Goal: Use online tool/utility: Utilize a website feature to perform a specific function

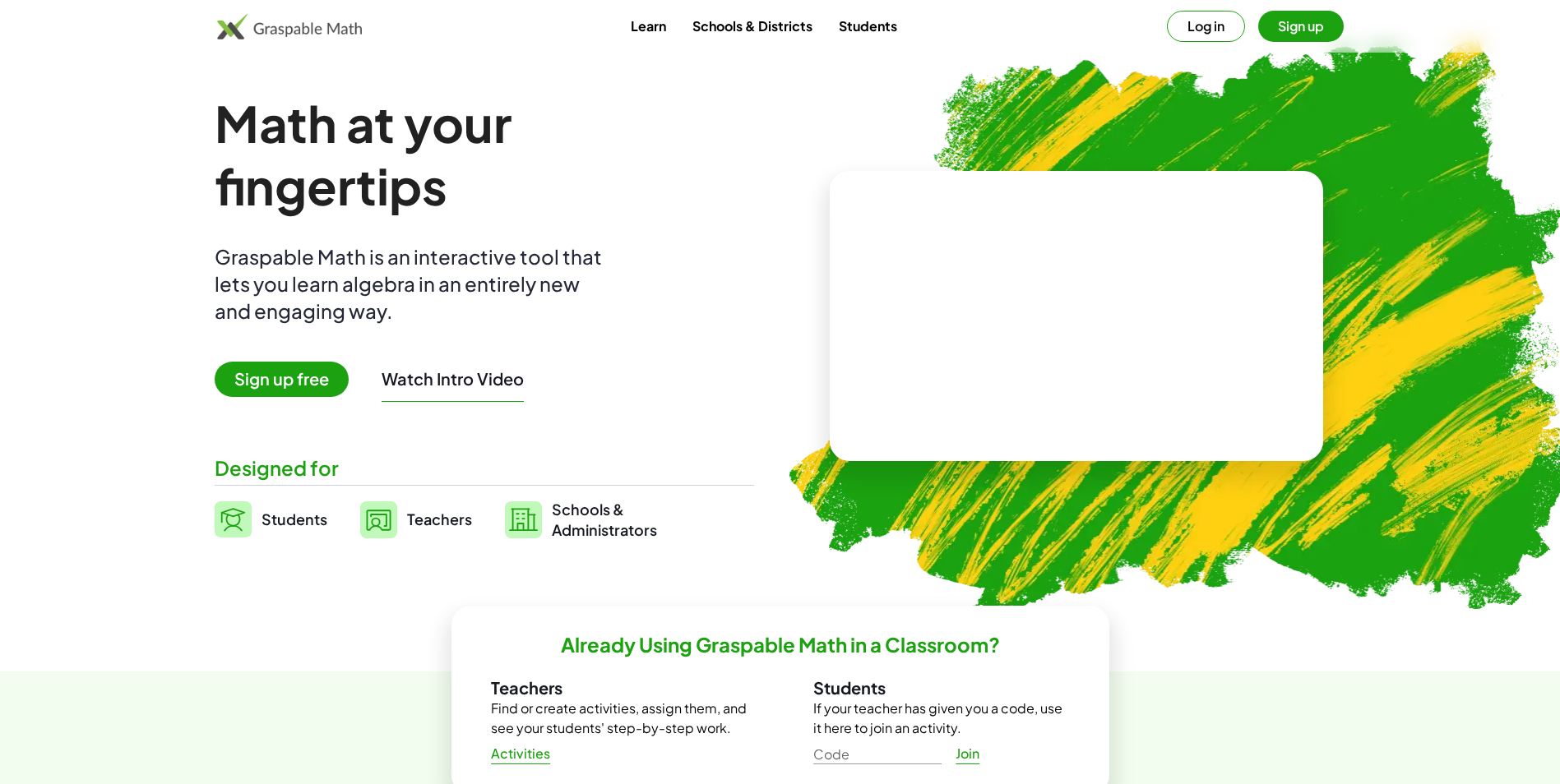
click at [755, 24] on link "Schools & Districts" at bounding box center [752, 25] width 147 height 31
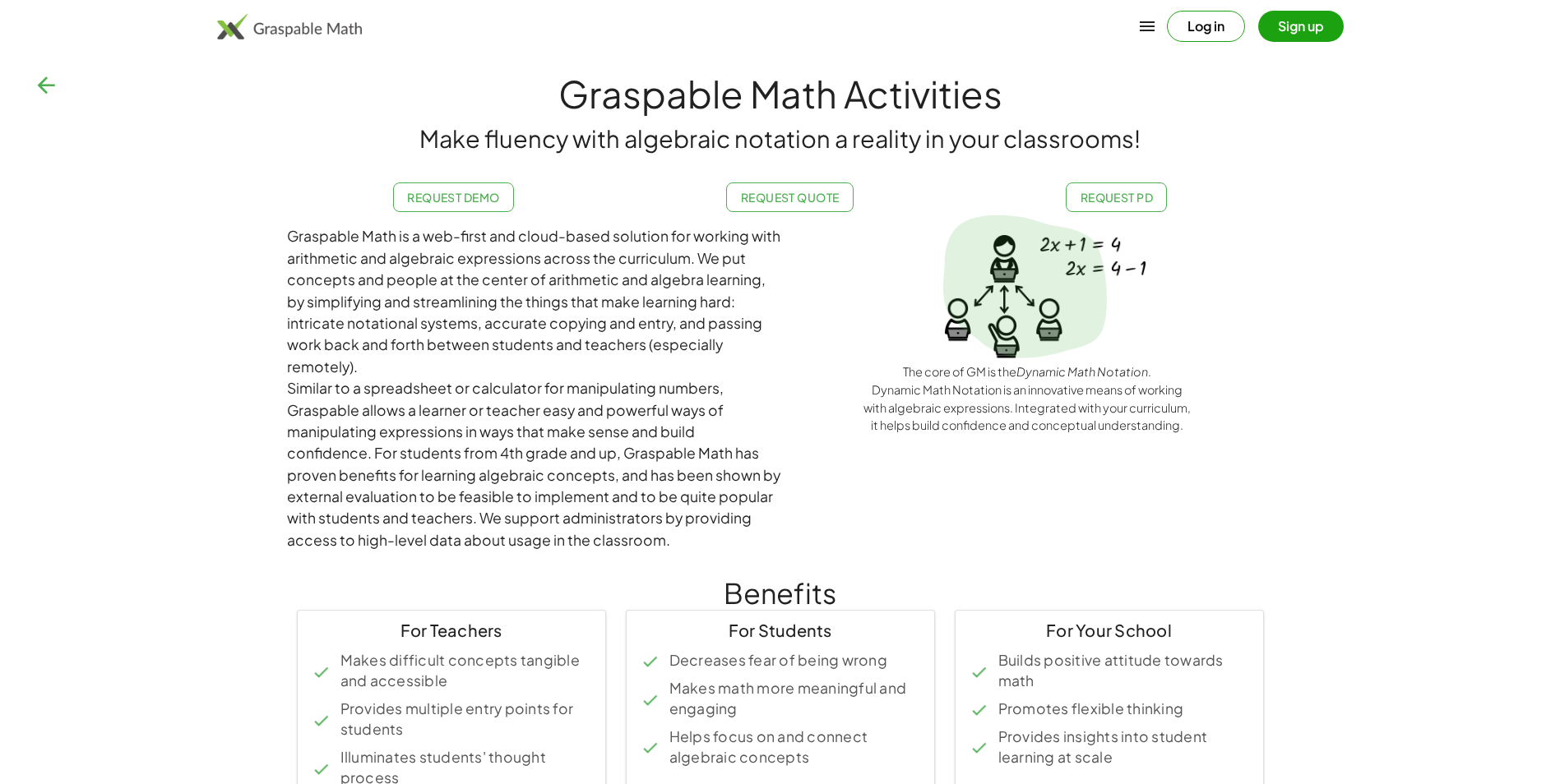
drag, startPoint x: 288, startPoint y: 51, endPoint x: 302, endPoint y: 43, distance: 16.1
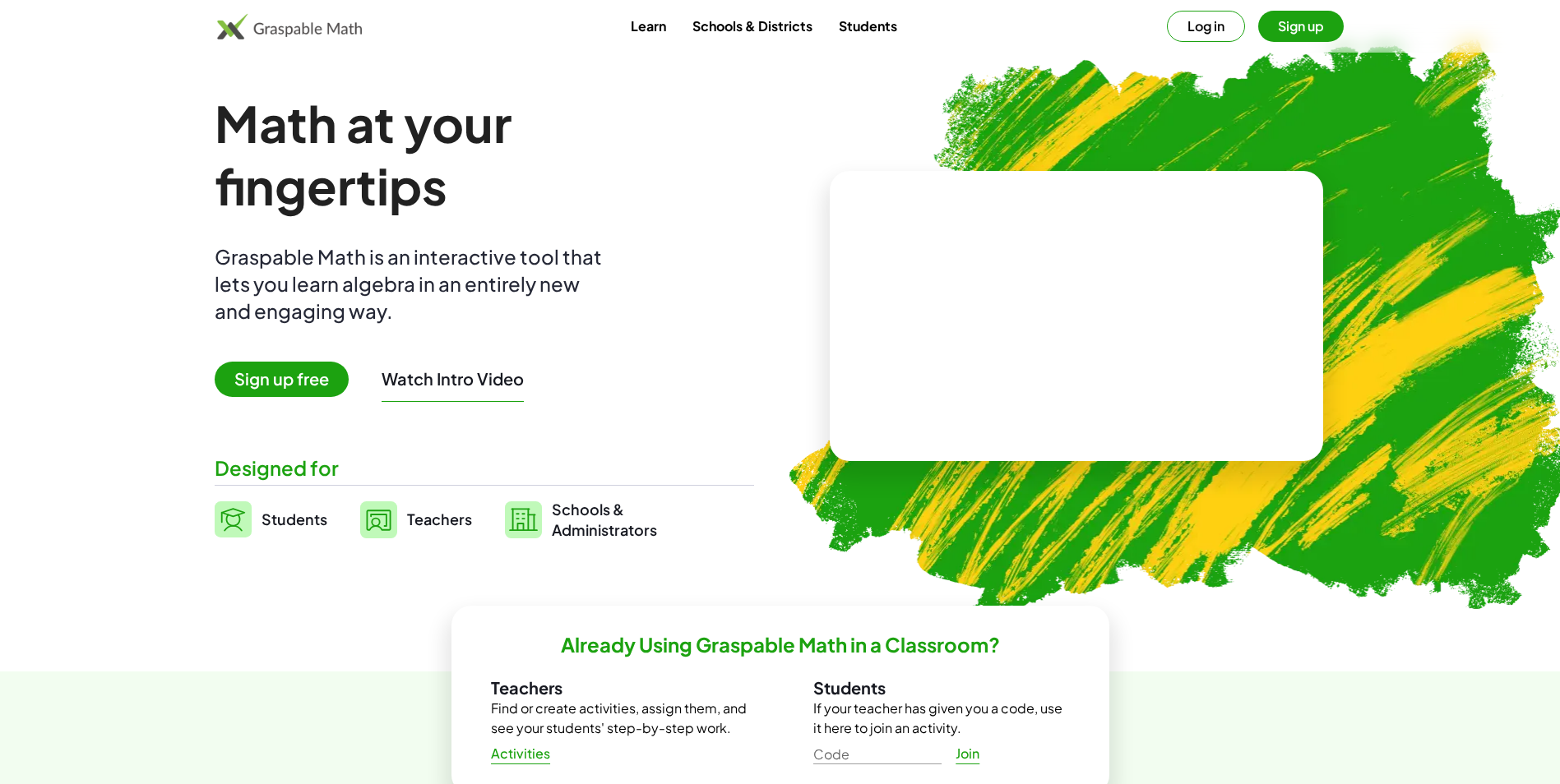
click at [881, 18] on link "Students" at bounding box center [867, 25] width 85 height 31
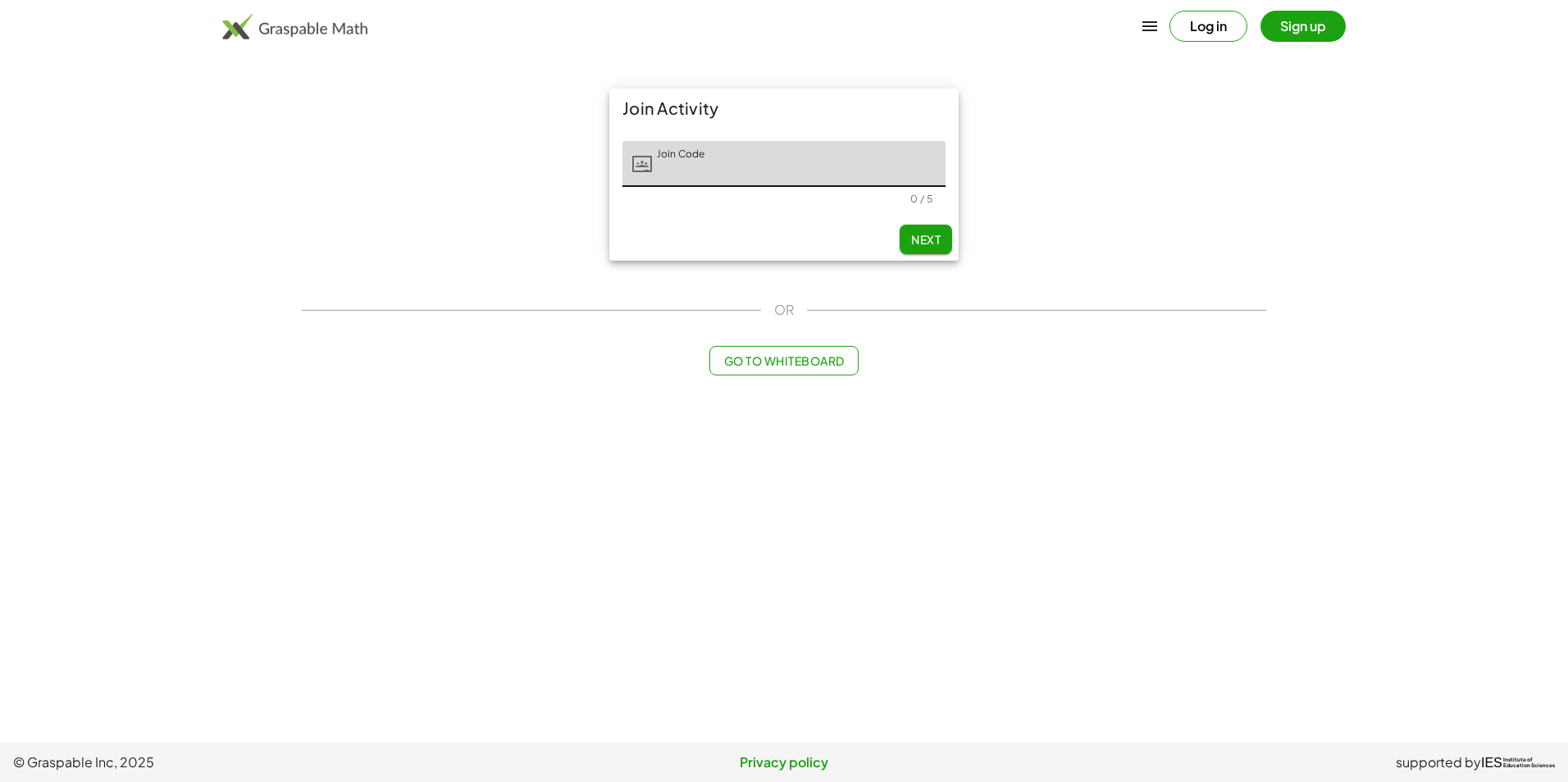
click at [812, 358] on span "Go to Whiteboard" at bounding box center [783, 361] width 120 height 15
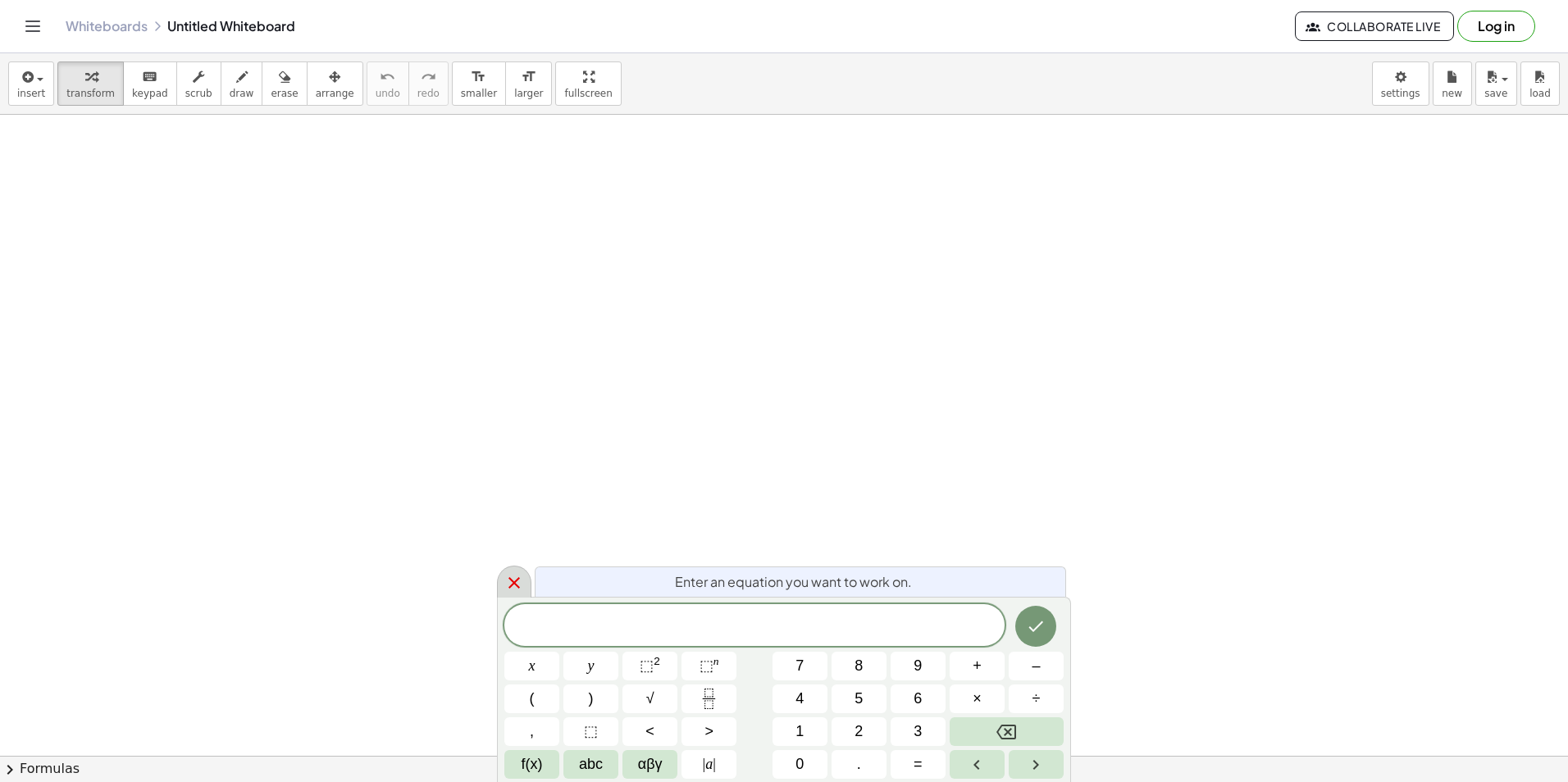
click at [505, 583] on icon at bounding box center [514, 583] width 20 height 20
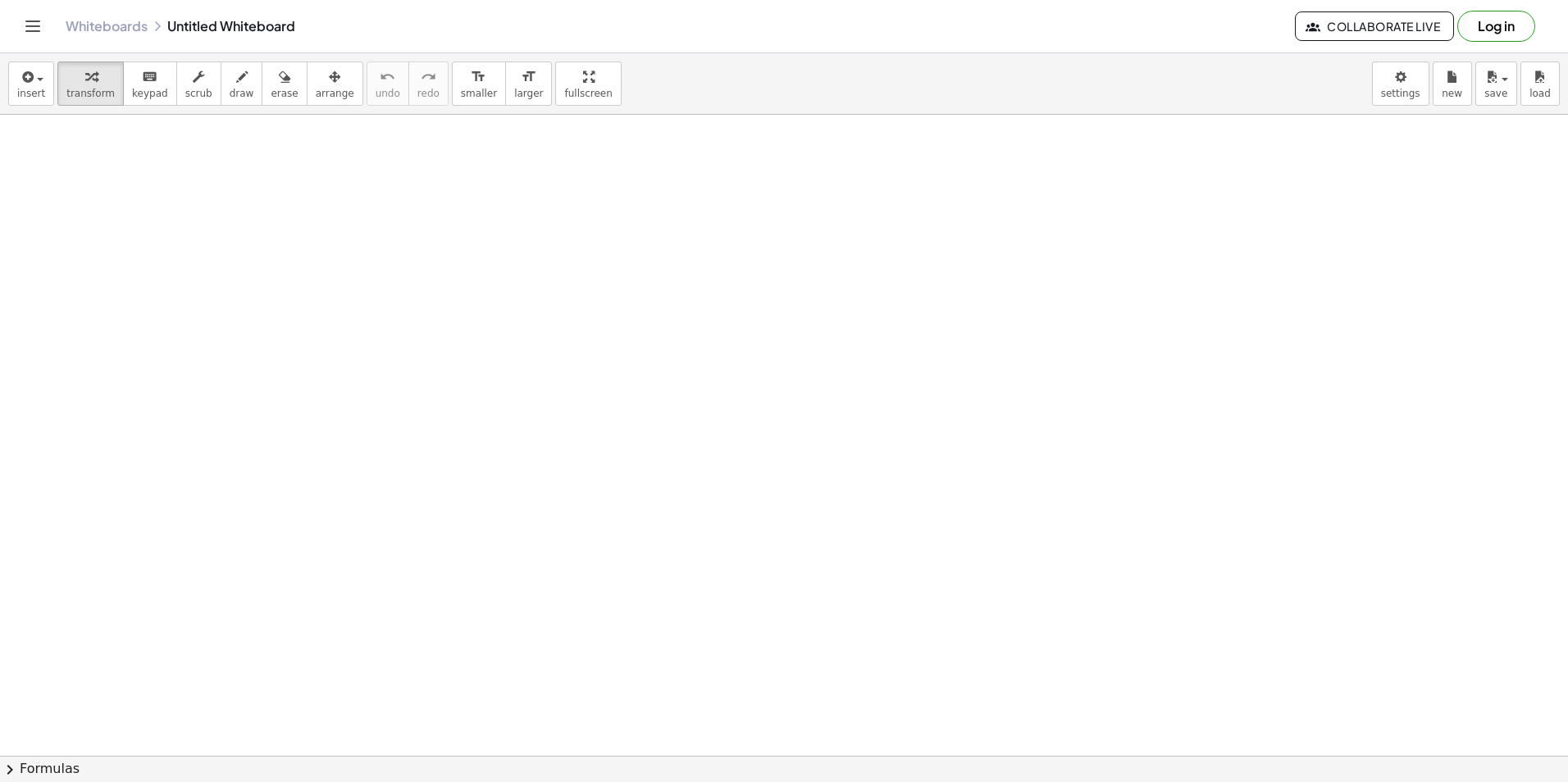
drag, startPoint x: 679, startPoint y: 281, endPoint x: 581, endPoint y: 667, distance: 398.2
click at [534, 694] on div at bounding box center [784, 317] width 1568 height 1389
drag, startPoint x: 692, startPoint y: 450, endPoint x: 756, endPoint y: 750, distance: 306.8
click at [759, 761] on div "insert select one: Math Expression Function Text Youtube Video Graphing Geometr…" at bounding box center [784, 417] width 1568 height 729
drag, startPoint x: 505, startPoint y: 403, endPoint x: 809, endPoint y: 306, distance: 319.1
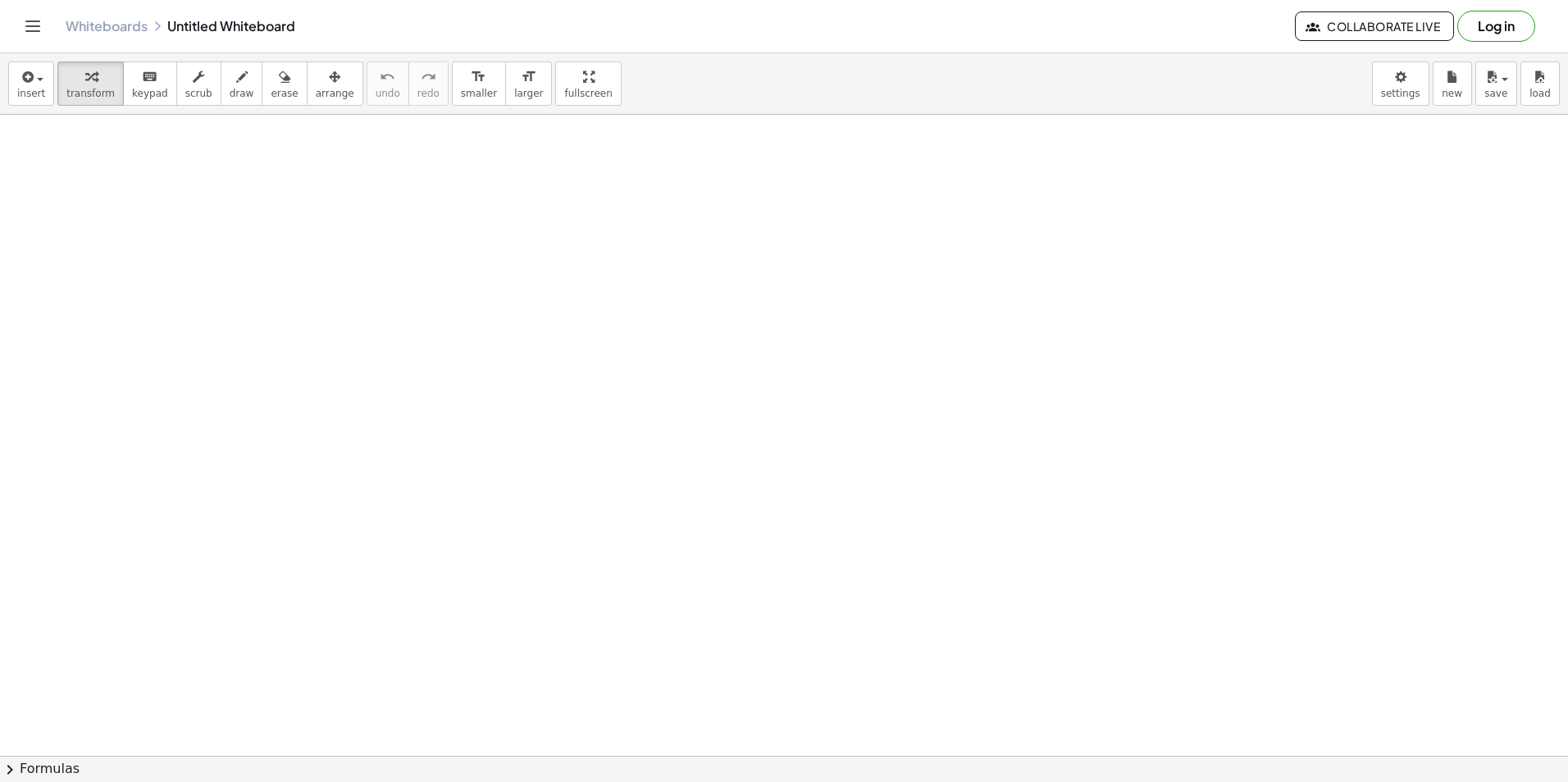
click at [837, 320] on div at bounding box center [784, 756] width 1568 height 1283
click at [275, 220] on div at bounding box center [784, 756] width 1568 height 1283
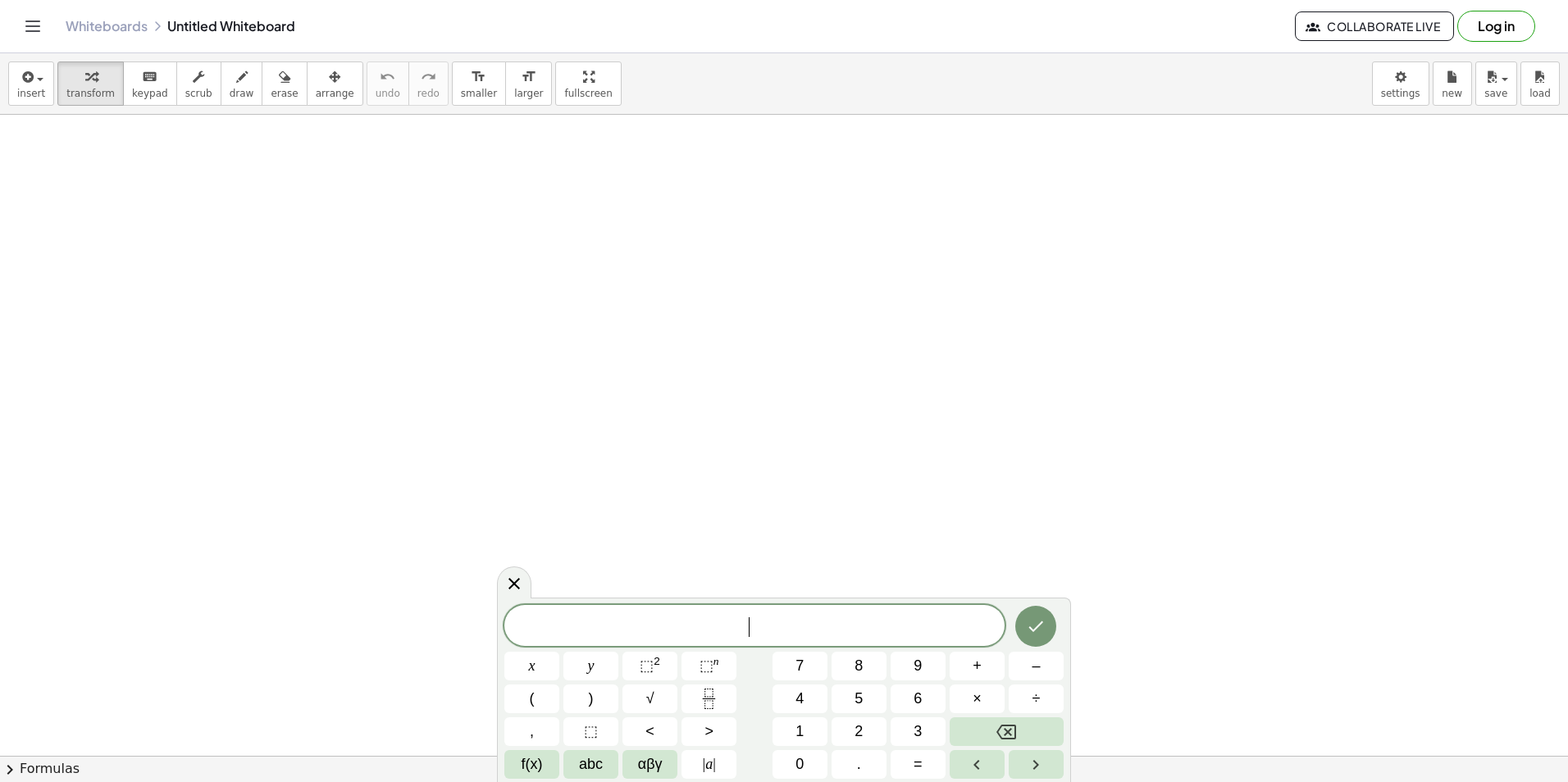
click at [279, 216] on div at bounding box center [784, 756] width 1568 height 1283
click at [515, 284] on div at bounding box center [784, 756] width 1568 height 1283
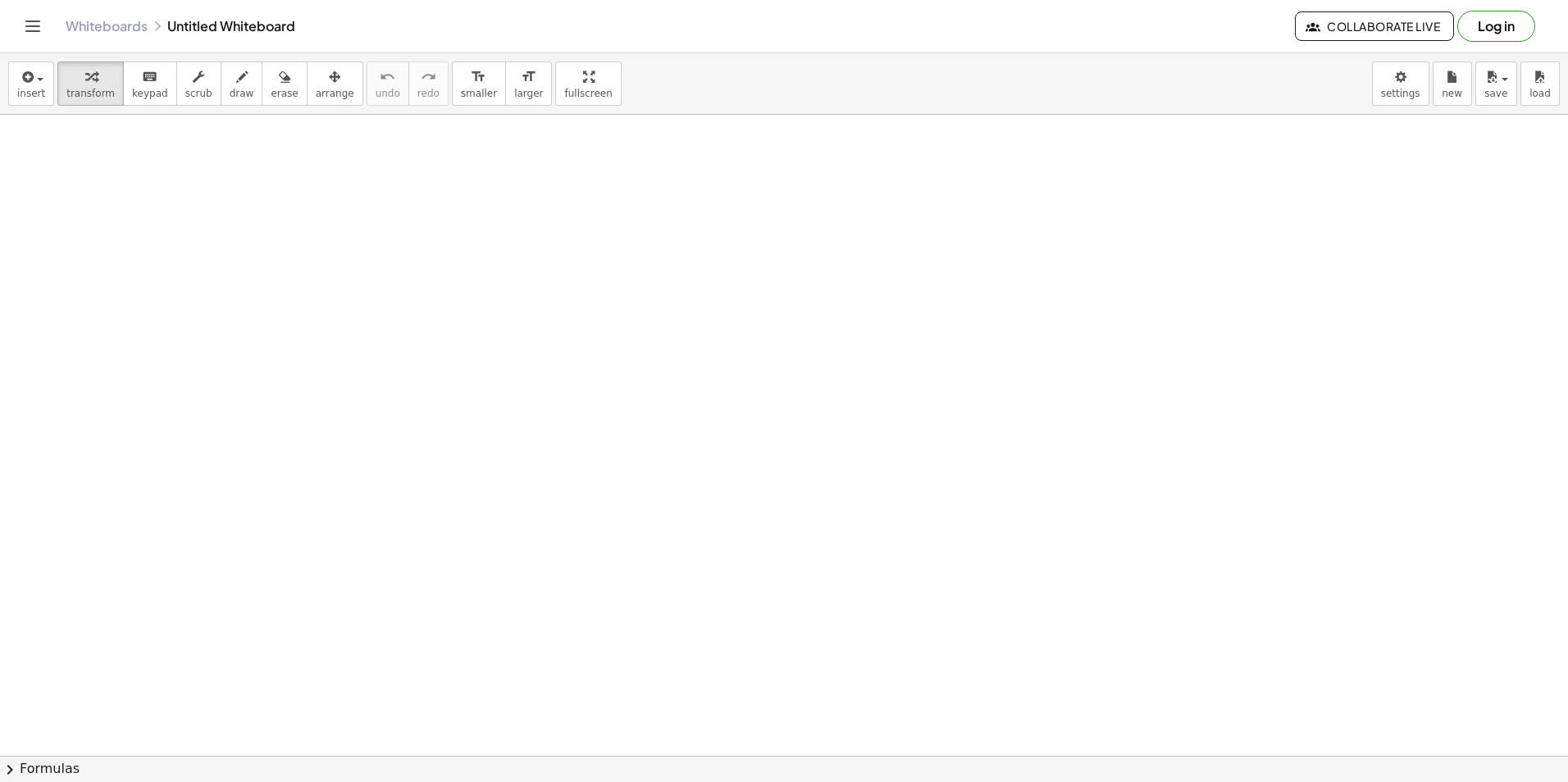
click at [515, 283] on div at bounding box center [784, 756] width 1568 height 1283
click at [314, 271] on div at bounding box center [784, 756] width 1568 height 1283
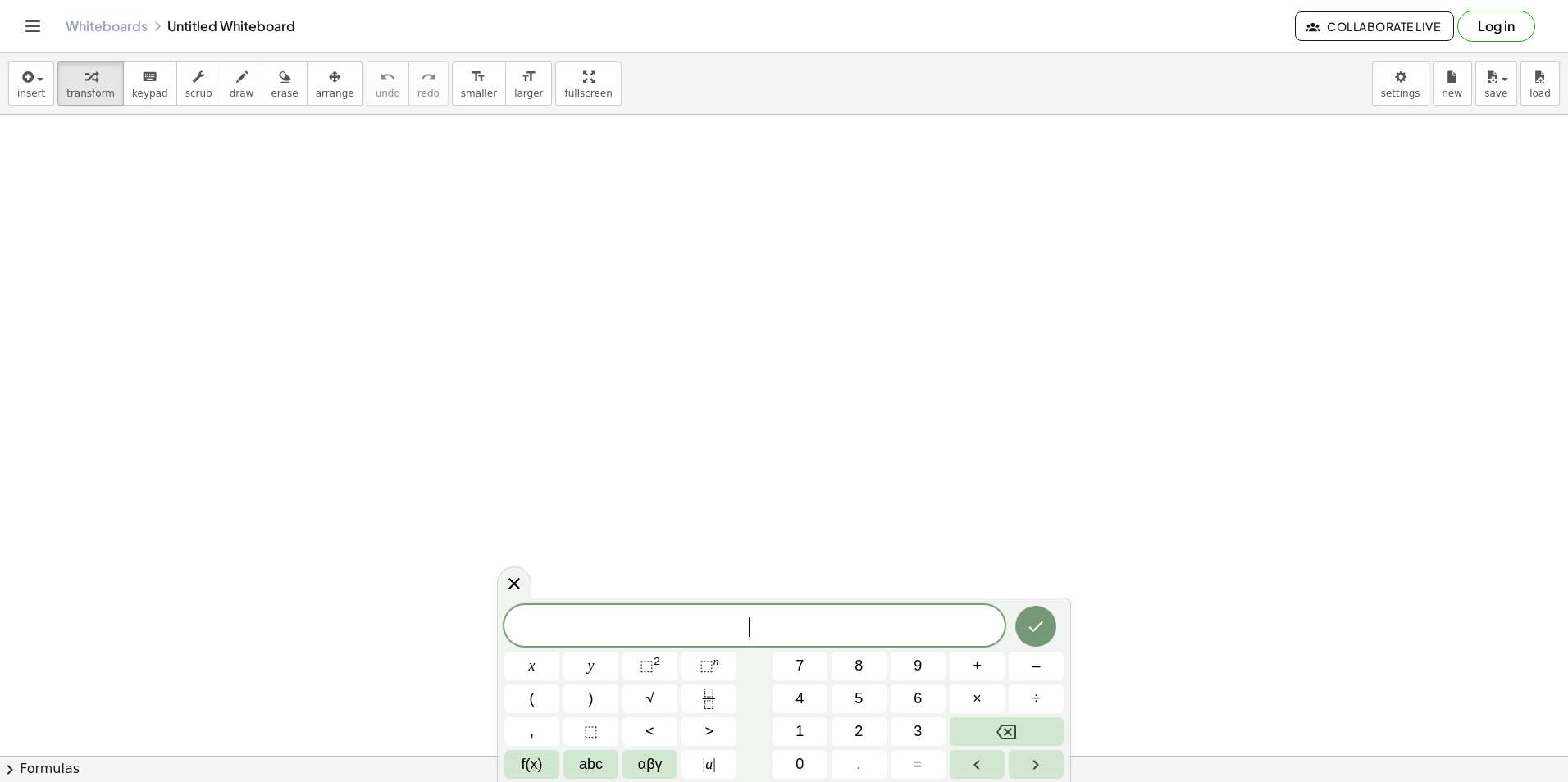
click at [317, 272] on div at bounding box center [784, 756] width 1568 height 1283
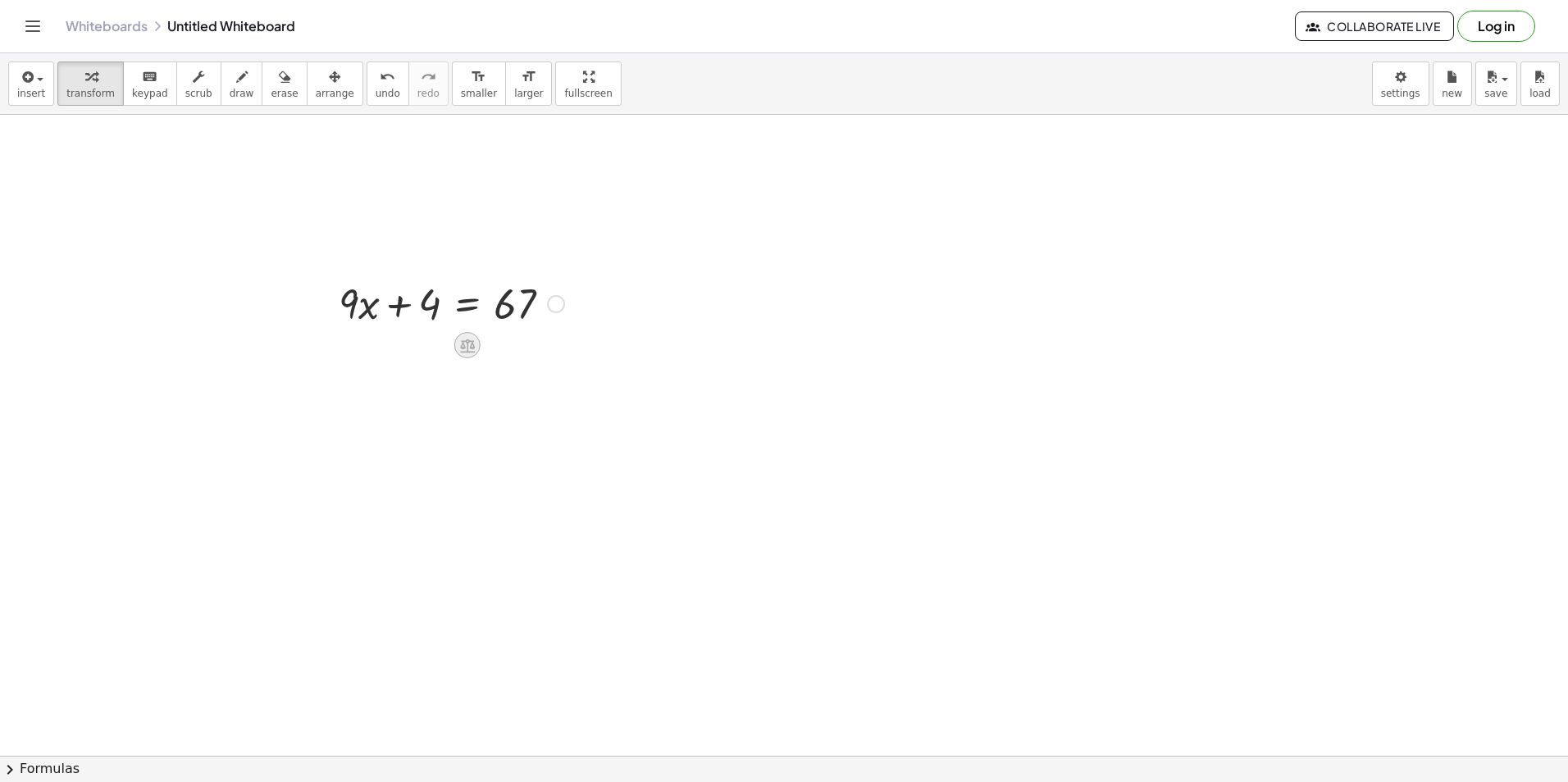
click at [466, 348] on icon at bounding box center [466, 345] width 17 height 17
click at [430, 350] on span "−" at bounding box center [435, 346] width 10 height 24
click at [423, 361] on div at bounding box center [452, 358] width 389 height 56
click at [409, 366] on div at bounding box center [452, 358] width 364 height 56
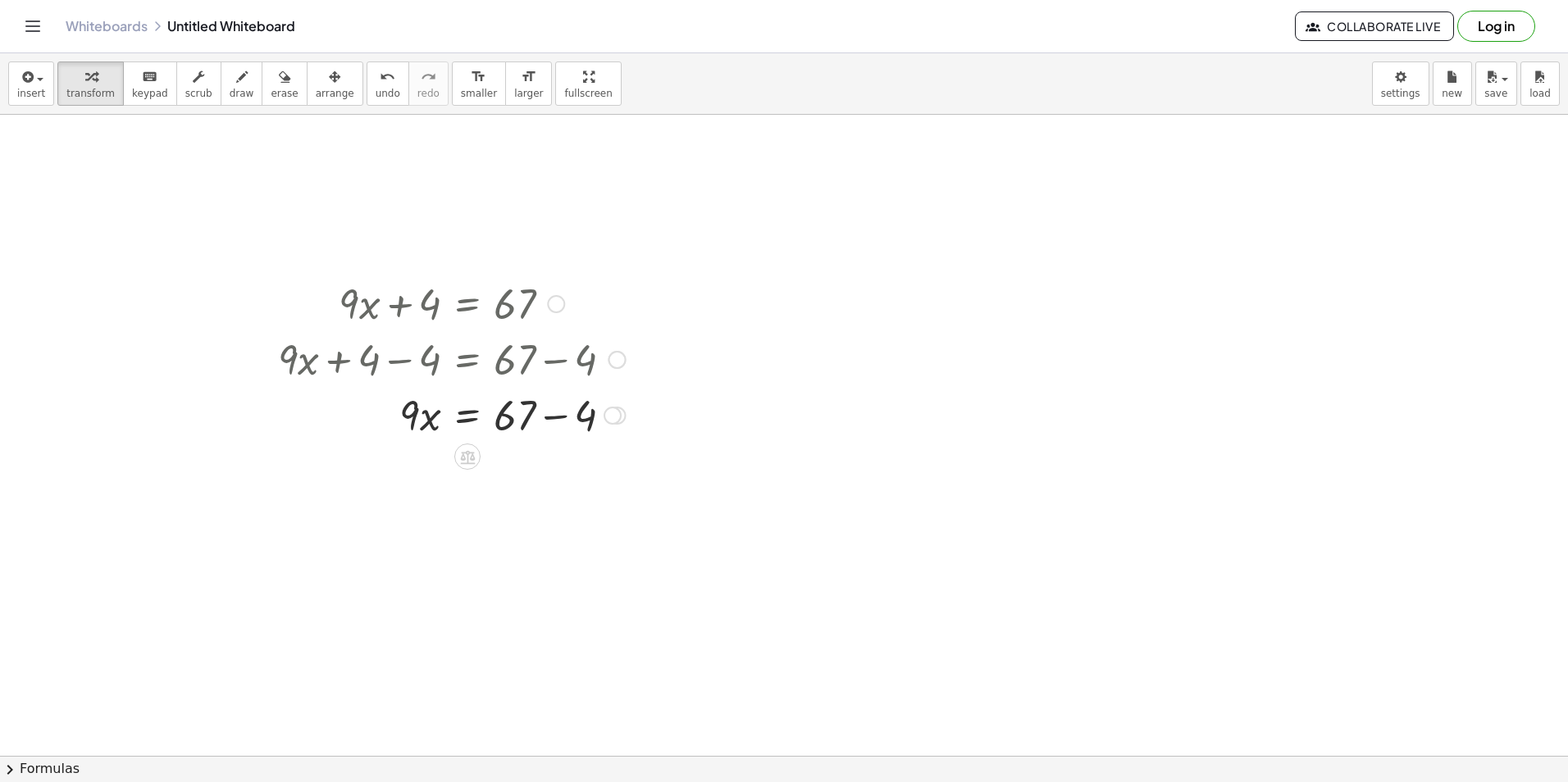
click at [555, 421] on div at bounding box center [452, 414] width 364 height 56
click at [460, 512] on icon at bounding box center [466, 513] width 17 height 17
click at [505, 517] on span "÷" at bounding box center [500, 513] width 9 height 24
click at [413, 562] on div at bounding box center [452, 539] width 364 height 82
click at [428, 537] on div at bounding box center [452, 539] width 364 height 82
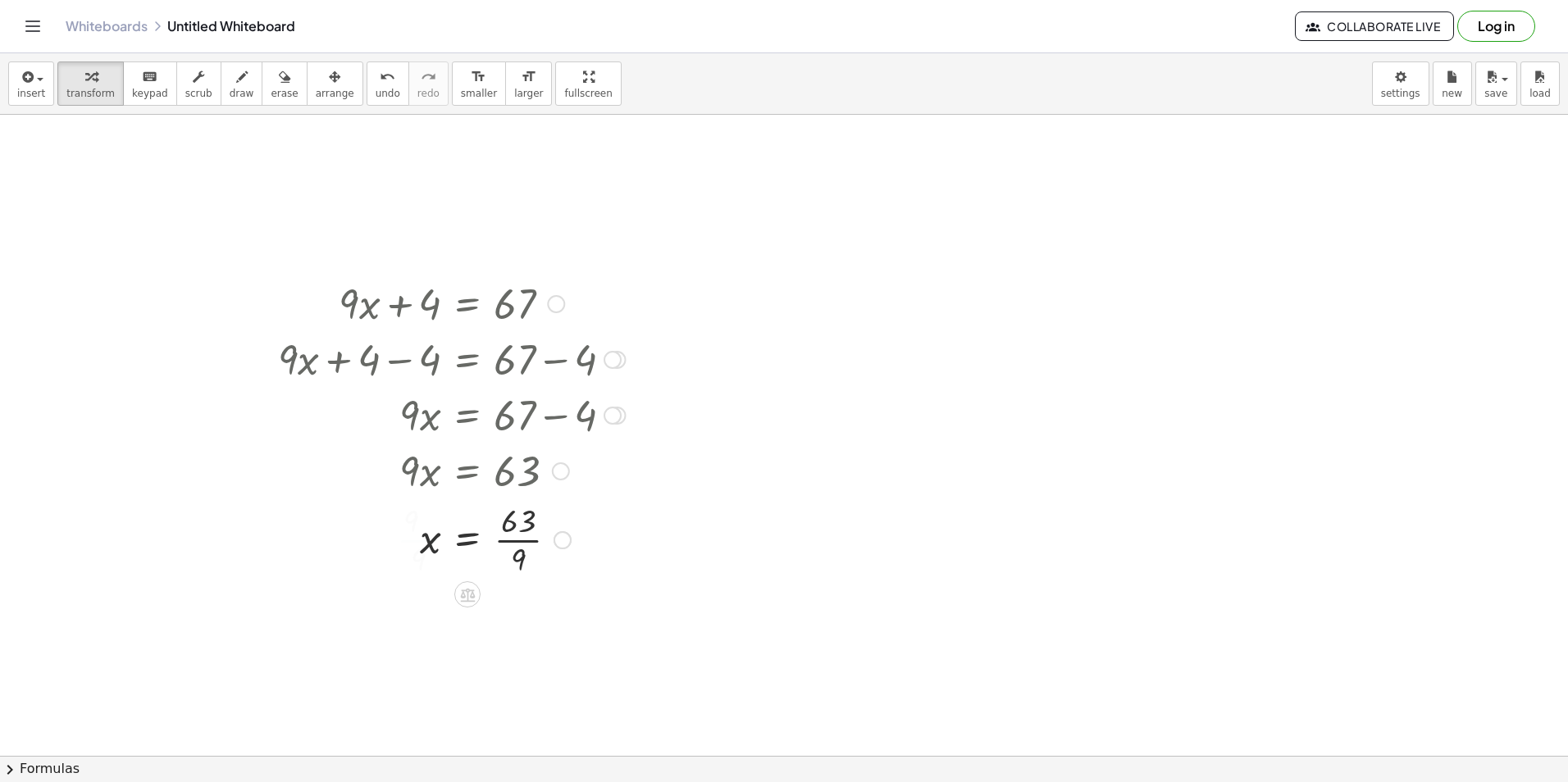
click at [520, 541] on div at bounding box center [452, 539] width 364 height 82
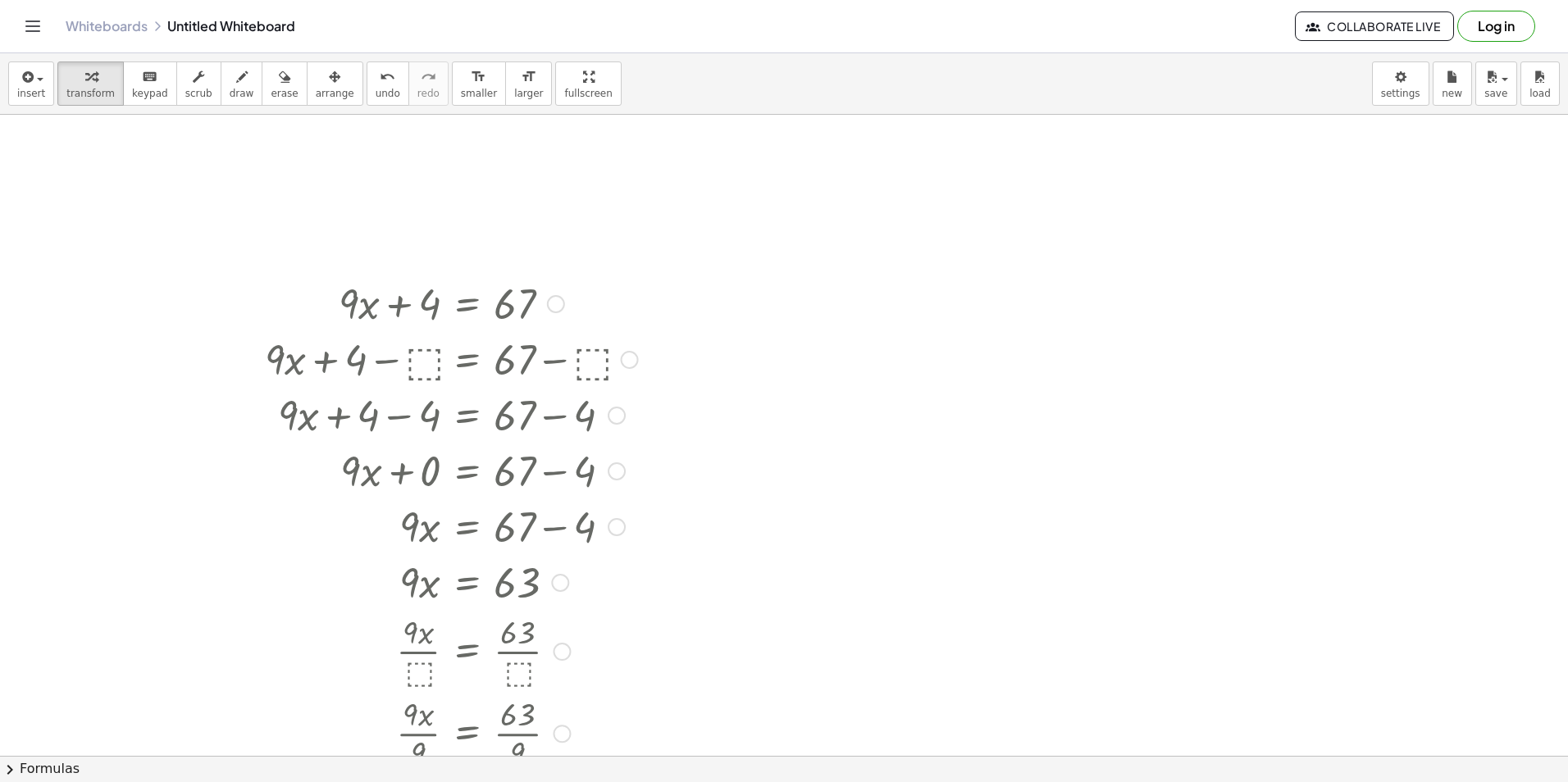
drag, startPoint x: 561, startPoint y: 544, endPoint x: 553, endPoint y: 780, distance: 236.1
click at [551, 782] on html "Graspable Math Activities Get Started Activity Bank Assigned Work Classes White…" at bounding box center [784, 391] width 1568 height 782
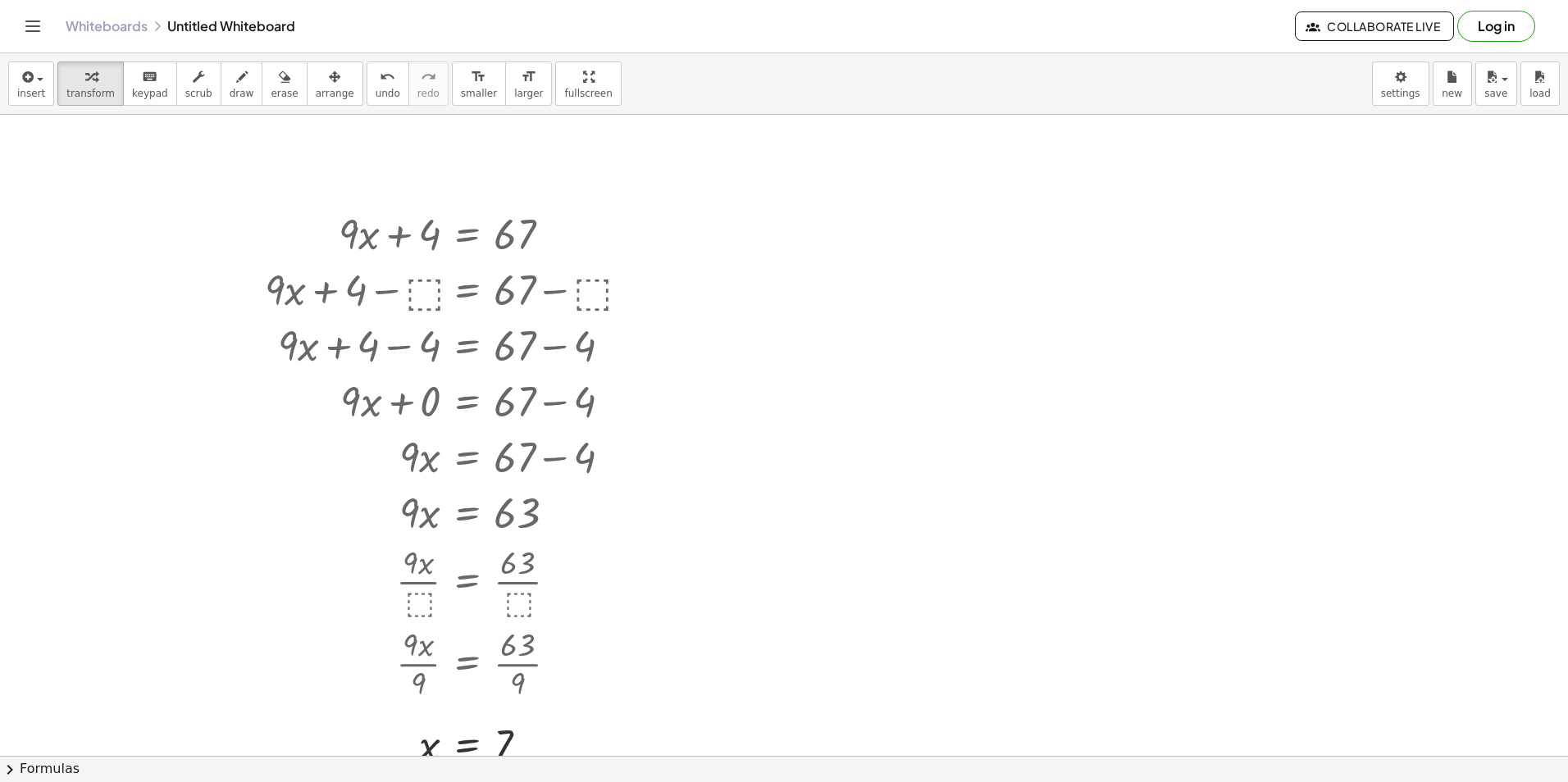
scroll to position [164, 0]
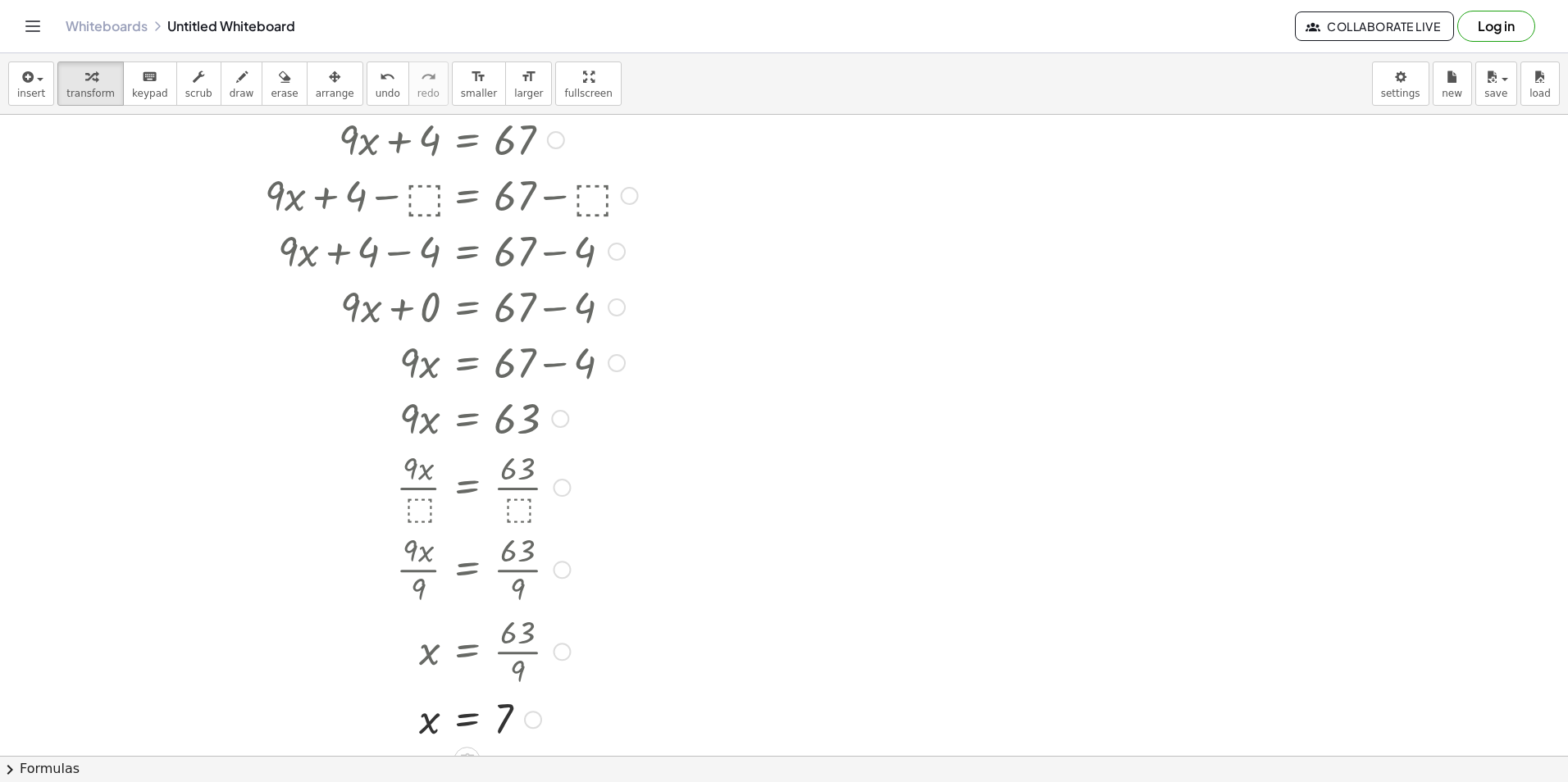
drag, startPoint x: 534, startPoint y: 655, endPoint x: 517, endPoint y: 746, distance: 92.6
click at [508, 768] on div "insert select one: Math Expression Function Text Youtube Video Graphing Geometr…" at bounding box center [784, 417] width 1568 height 729
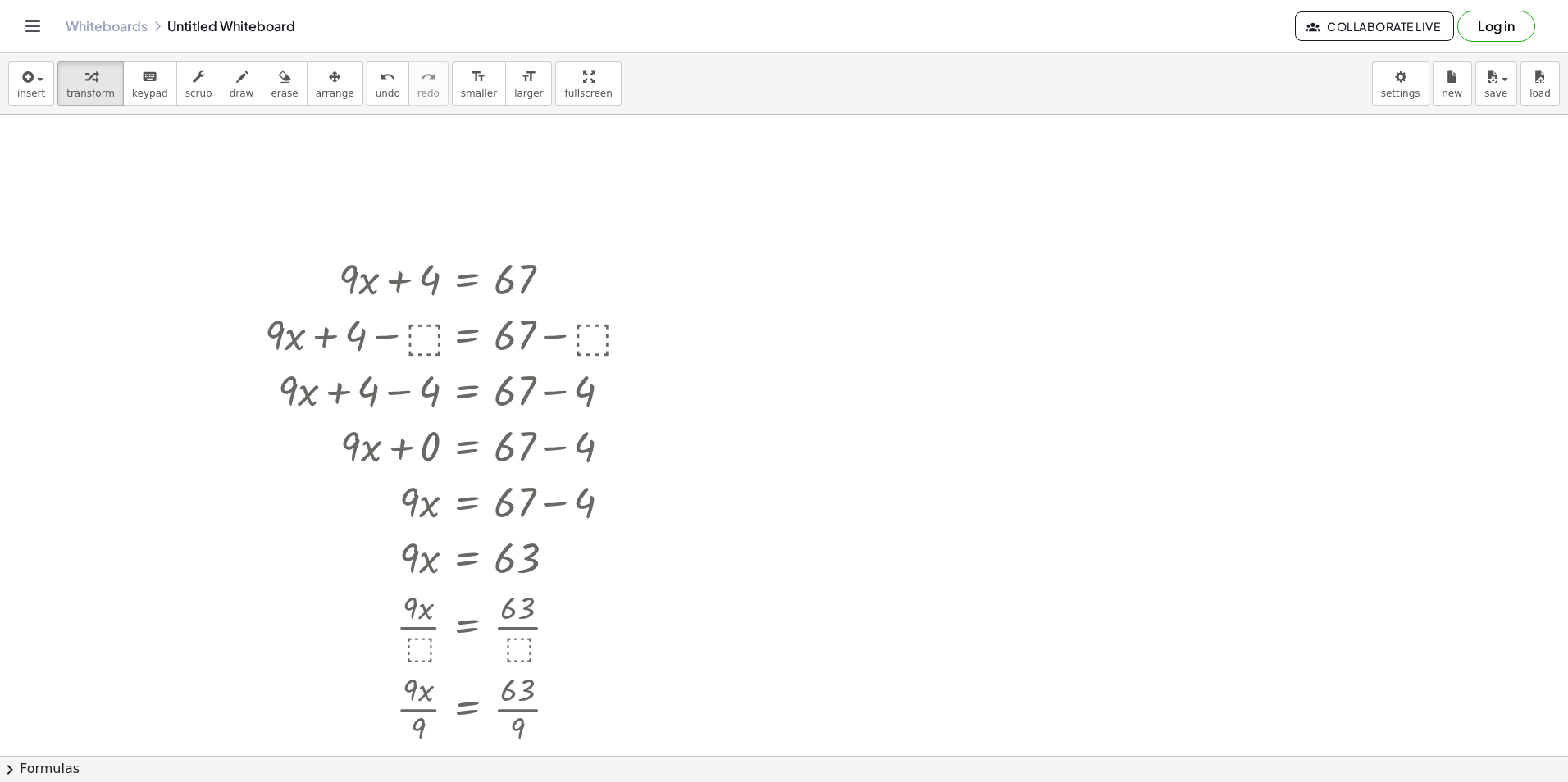
scroll to position [0, 0]
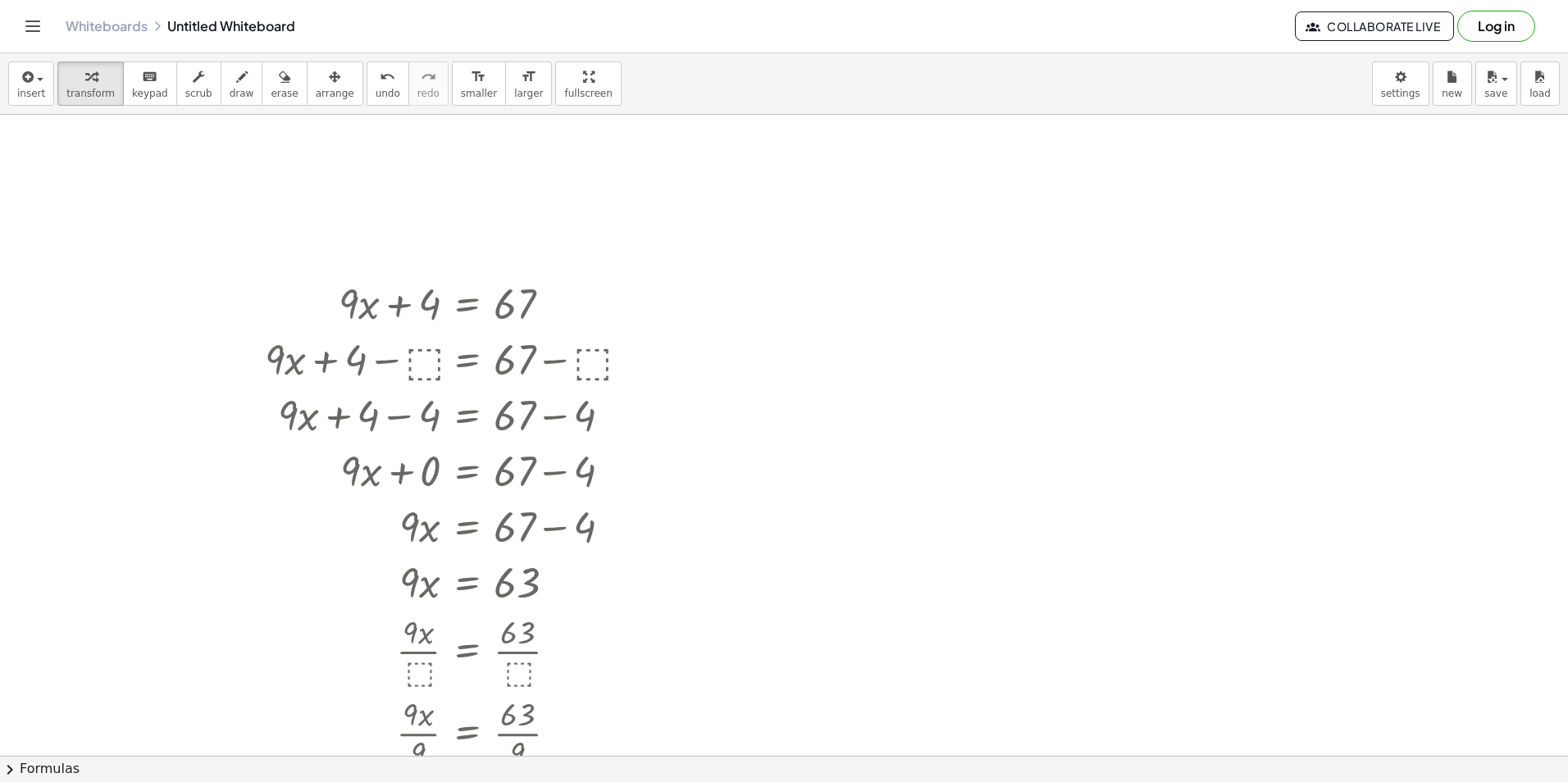
click at [993, 264] on div at bounding box center [784, 756] width 1568 height 1283
click at [994, 264] on div at bounding box center [784, 756] width 1568 height 1283
drag, startPoint x: 1331, startPoint y: 306, endPoint x: 961, endPoint y: 314, distance: 370.1
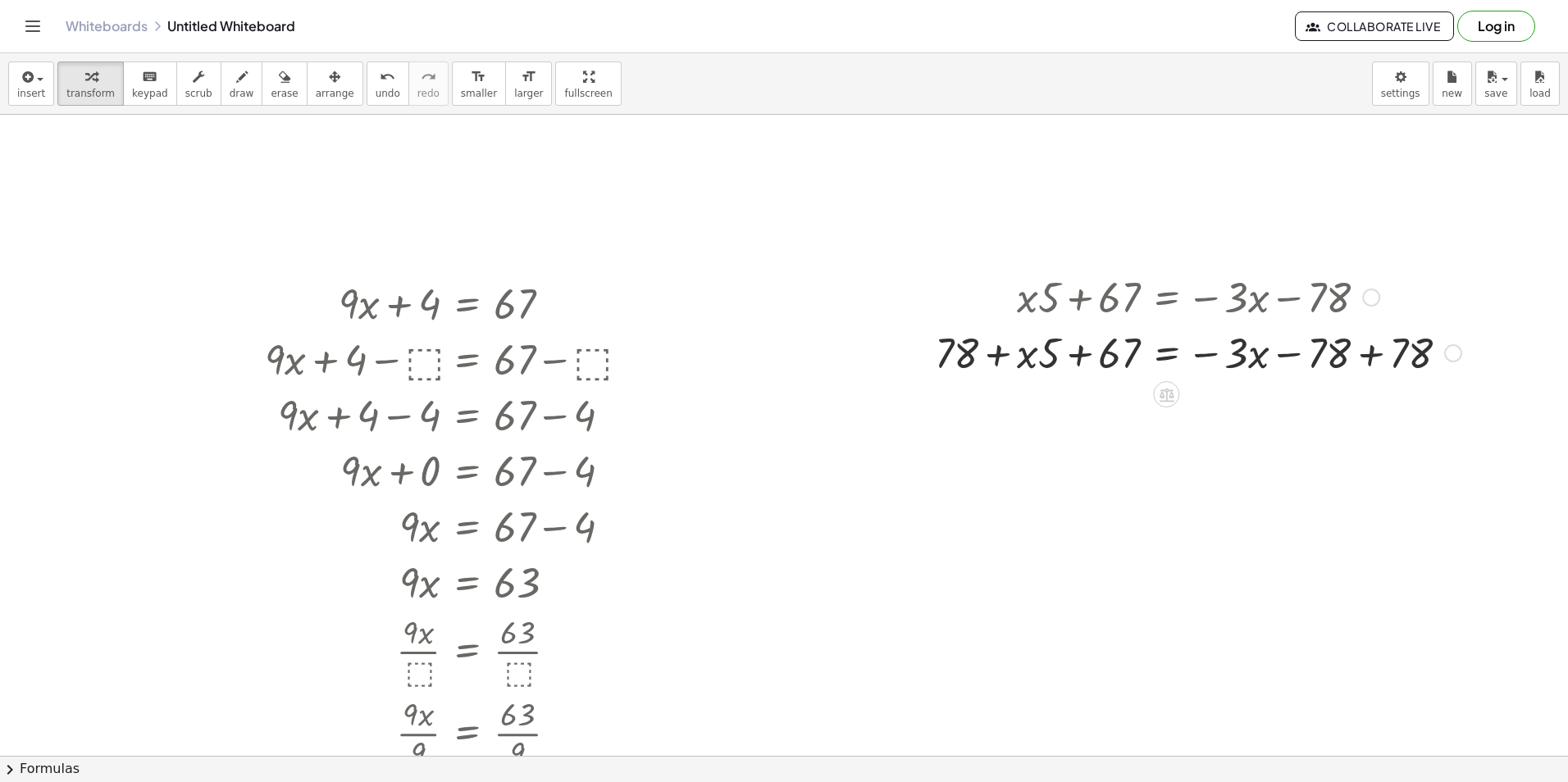
click at [1372, 362] on div at bounding box center [1197, 352] width 543 height 56
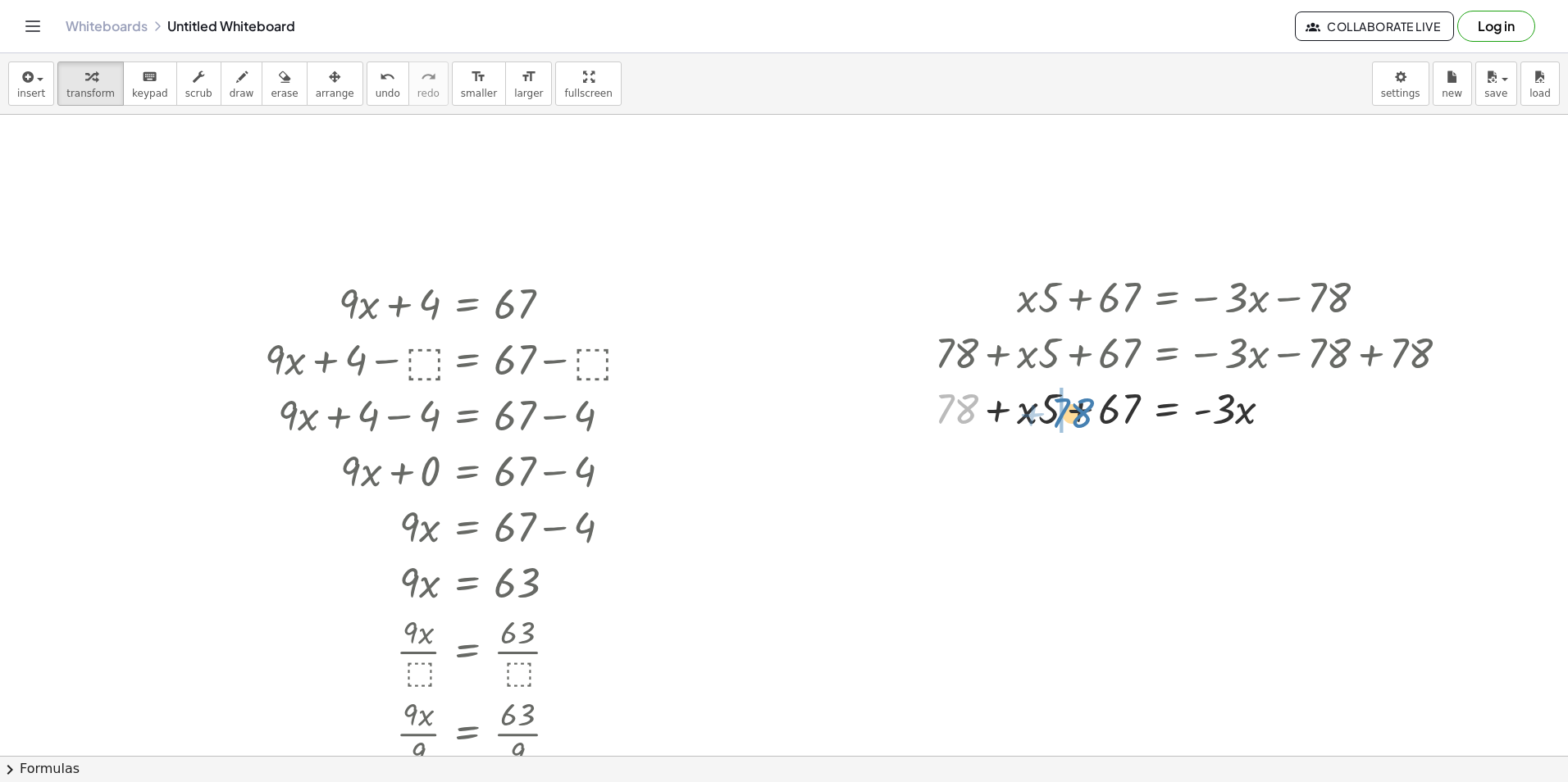
drag, startPoint x: 961, startPoint y: 414, endPoint x: 1071, endPoint y: 420, distance: 110.2
click at [1072, 420] on div at bounding box center [1197, 408] width 543 height 56
click at [1167, 298] on div "+ · x · 5 + 67 = − · 3 · x − 78 + 78 + · x · 5 + 67 = − · 3 · x − 78 + 78 + 78 …" at bounding box center [1167, 298] width 0 height 0
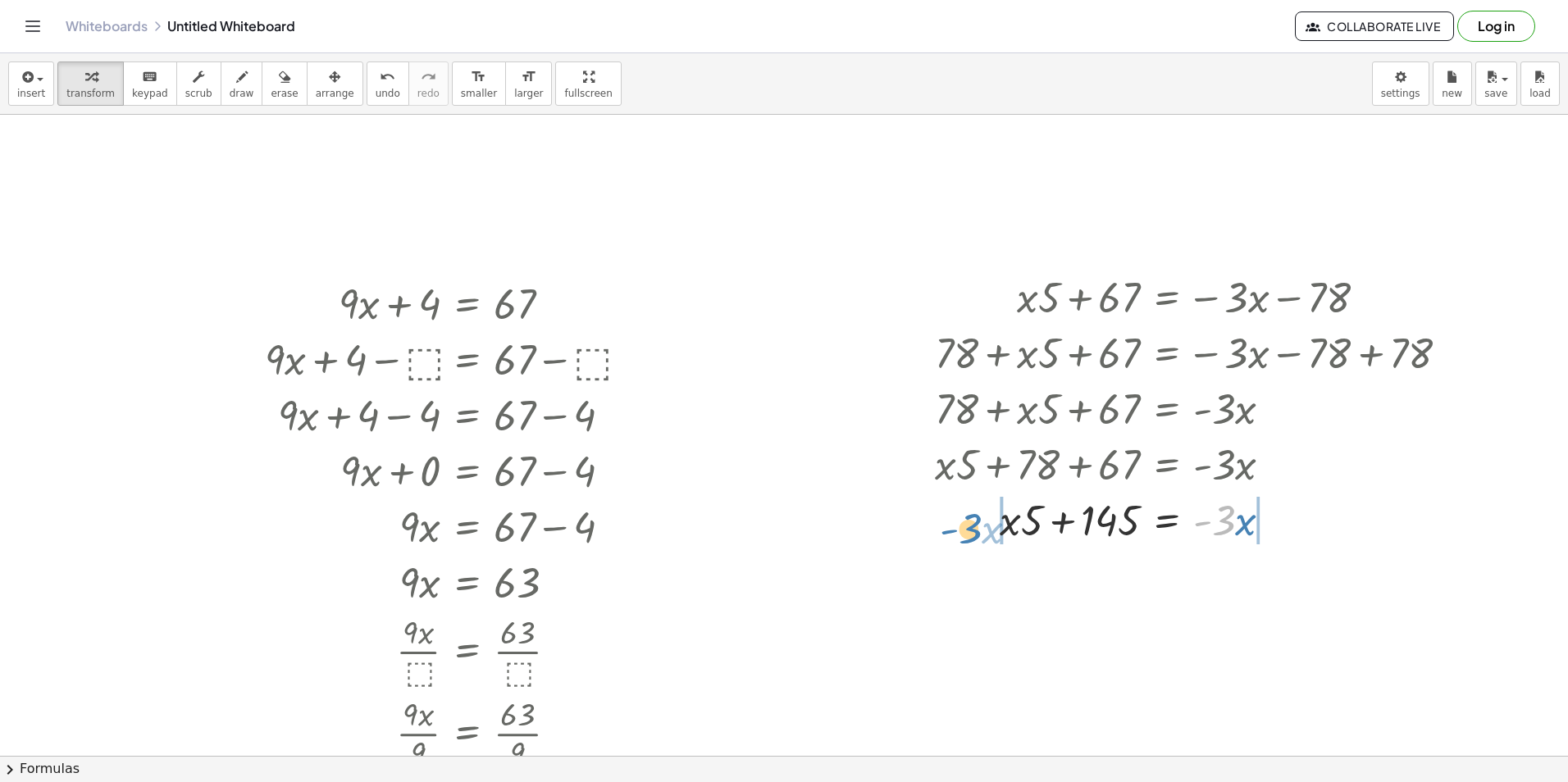
drag, startPoint x: 1228, startPoint y: 528, endPoint x: 965, endPoint y: 537, distance: 263.2
click at [965, 537] on div at bounding box center [1197, 519] width 543 height 56
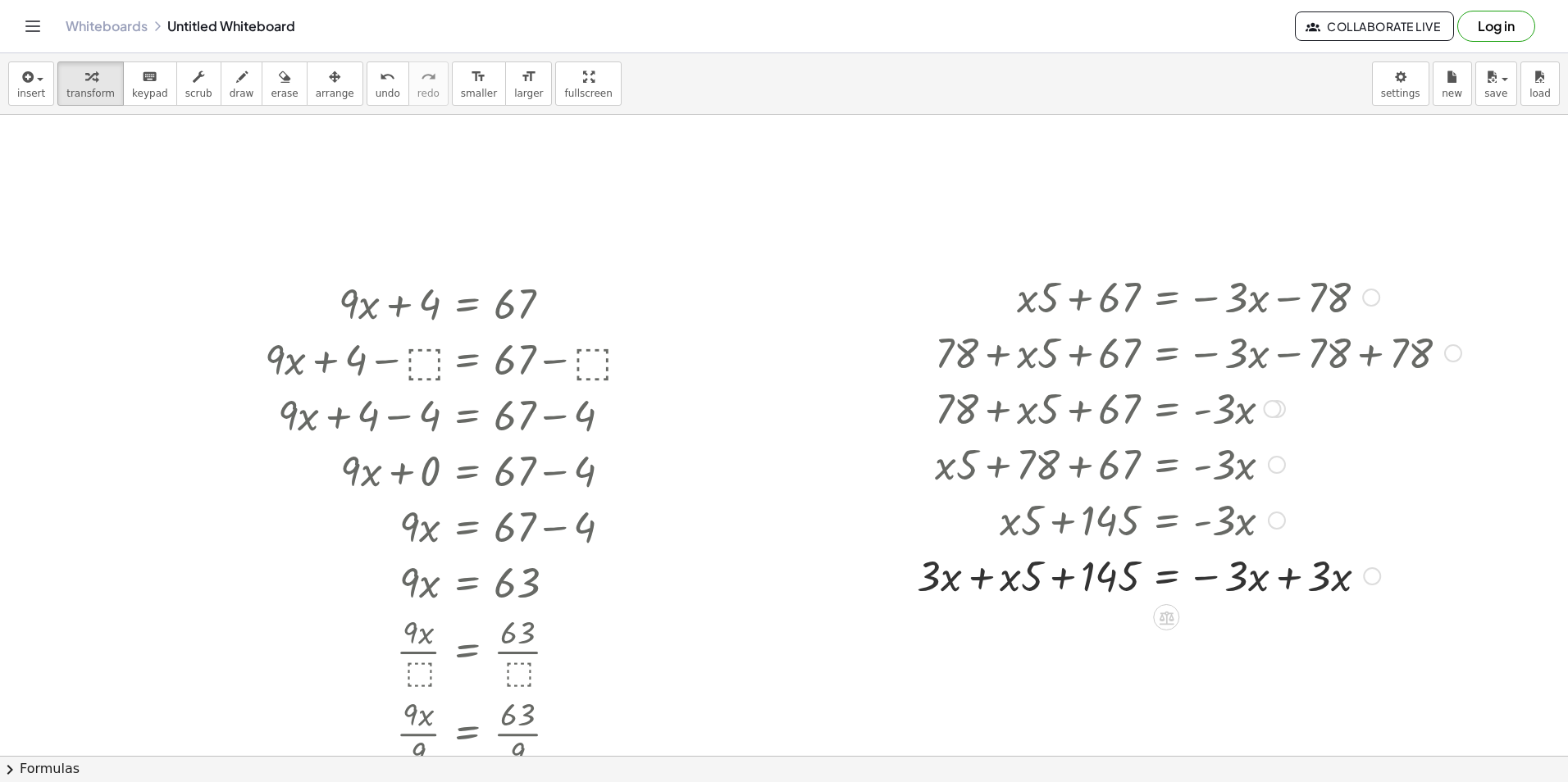
click at [1288, 584] on div at bounding box center [1189, 575] width 561 height 56
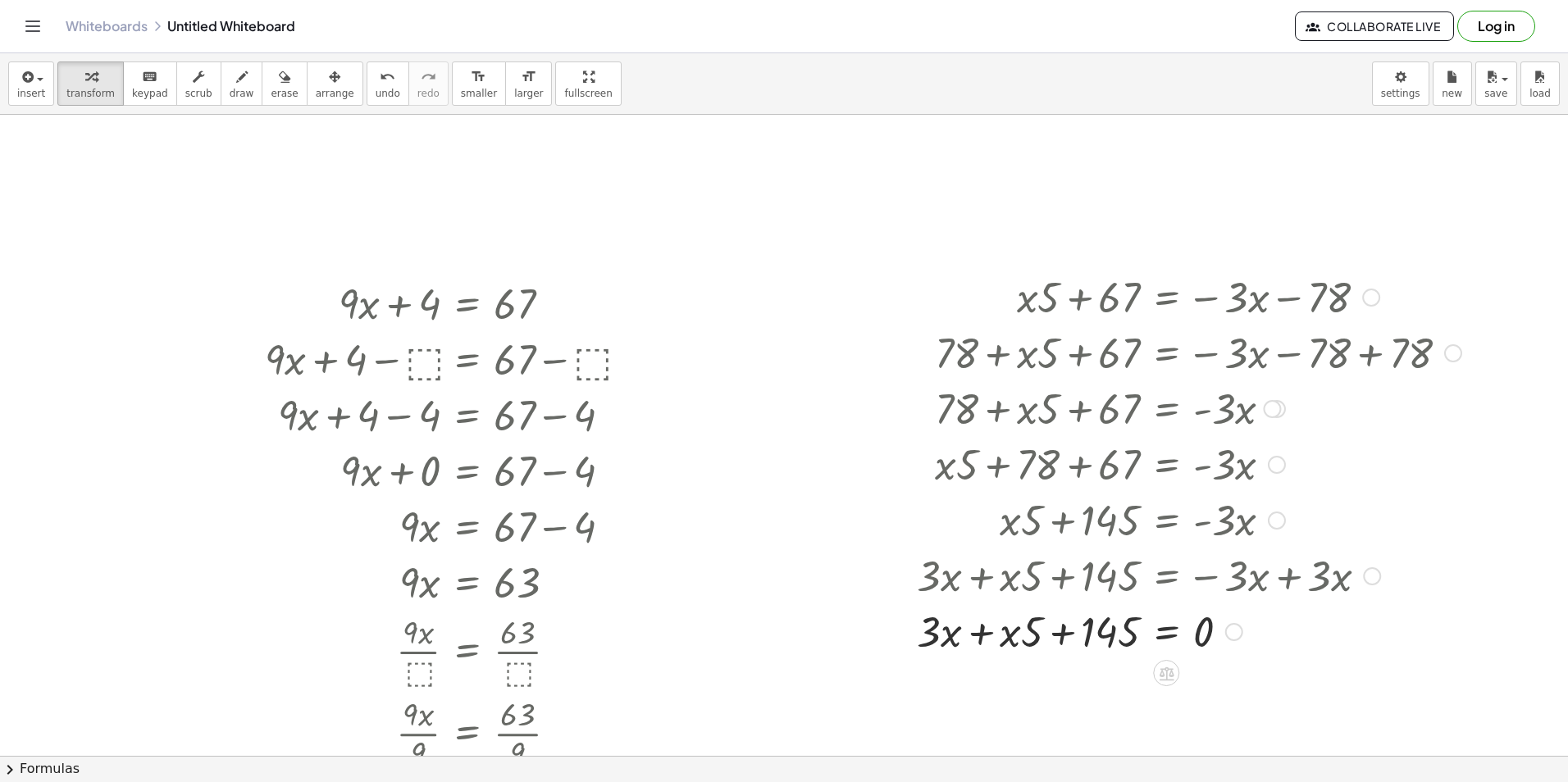
click at [986, 643] on div at bounding box center [1189, 630] width 561 height 56
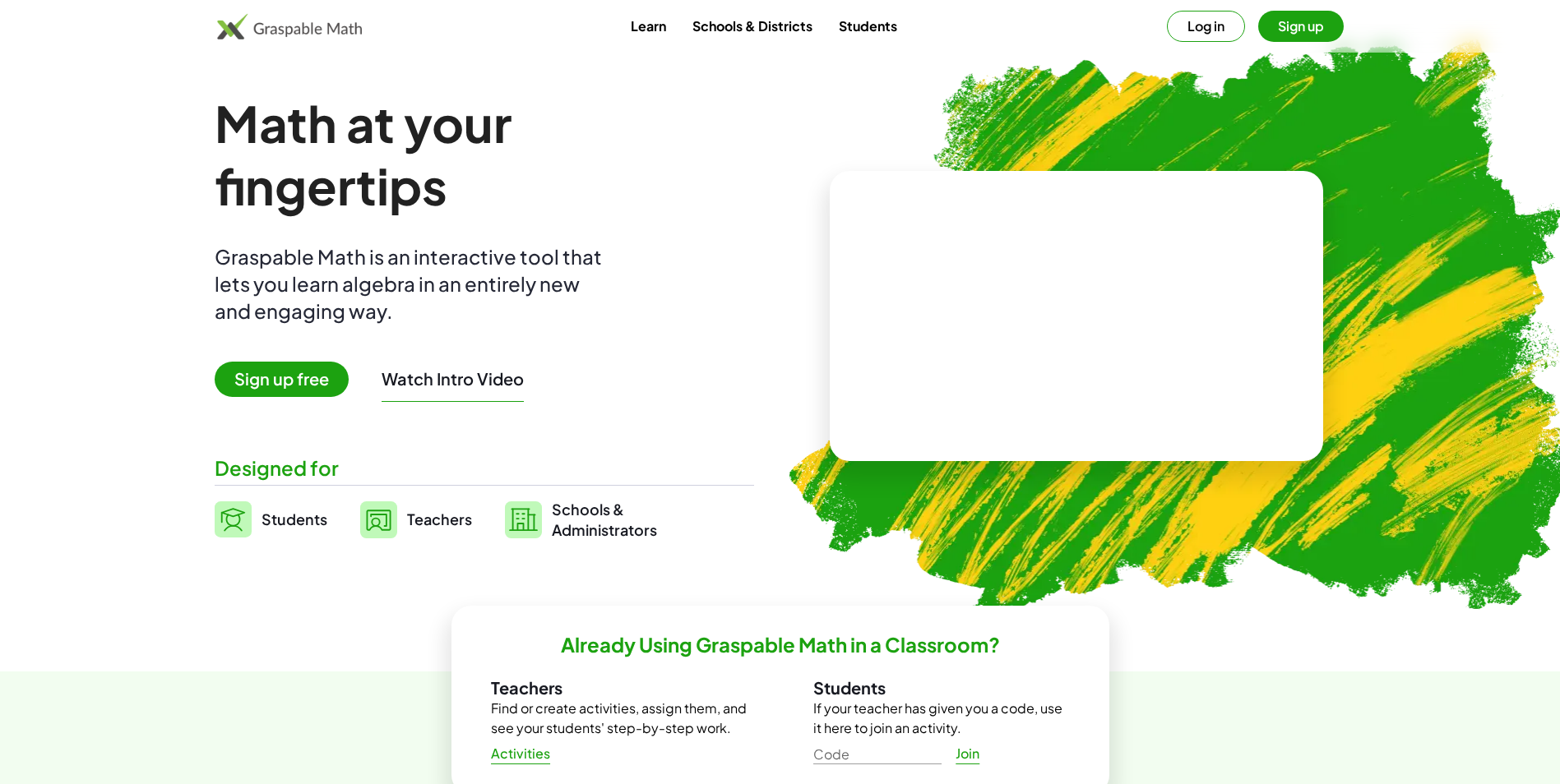
drag, startPoint x: 138, startPoint y: 0, endPoint x: 1447, endPoint y: 20, distance: 1309.2
click at [1468, 34] on div "Learn Schools & Districts Students Log in Sign up" at bounding box center [780, 26] width 1560 height 52
drag, startPoint x: 862, startPoint y: 0, endPoint x: 907, endPoint y: 8, distance: 45.7
click at [906, 8] on div "Learn Schools & Districts Students Log in Sign up" at bounding box center [780, 26] width 1560 height 52
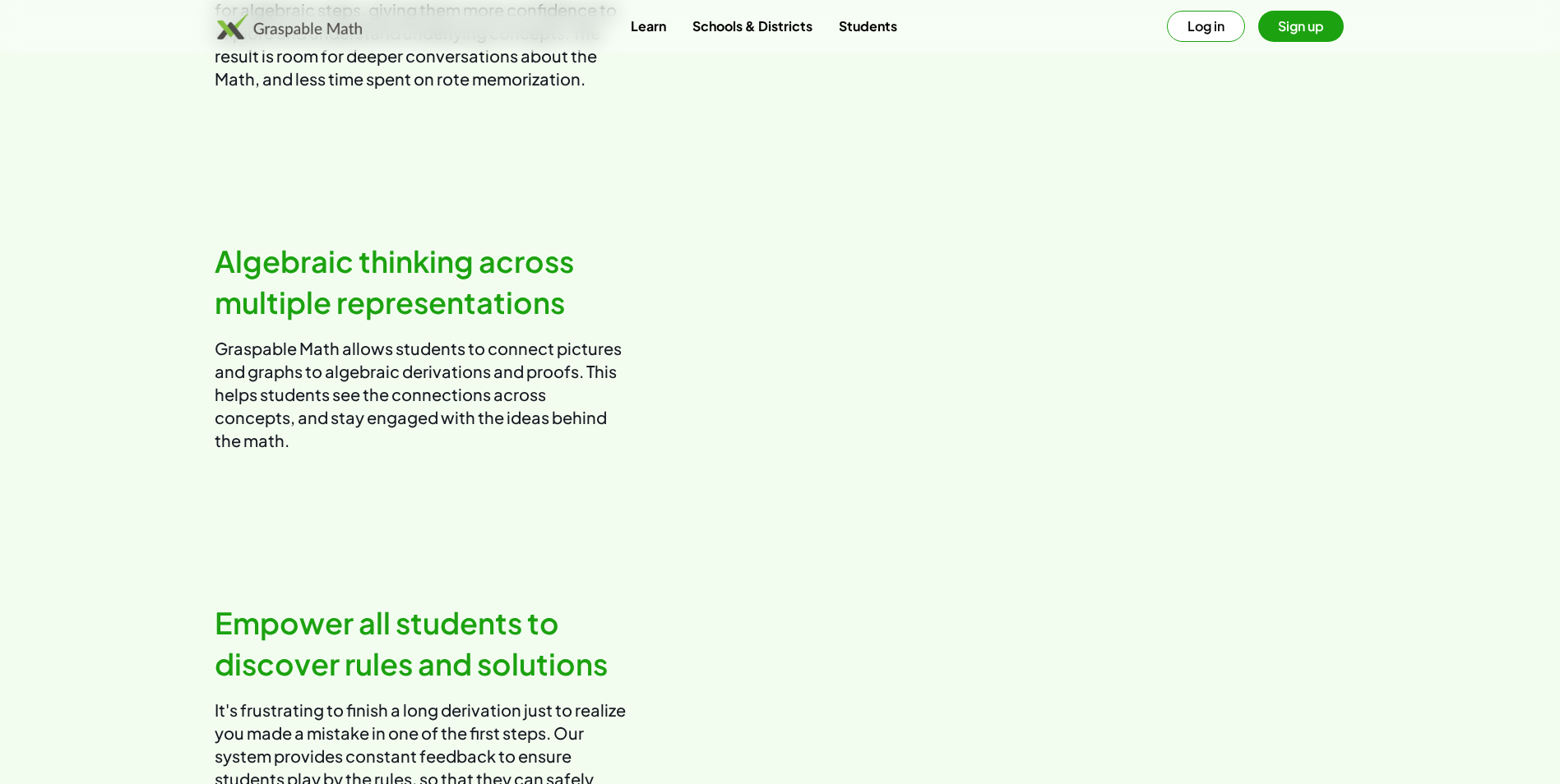
scroll to position [1059, 0]
